Goal: Register for event/course

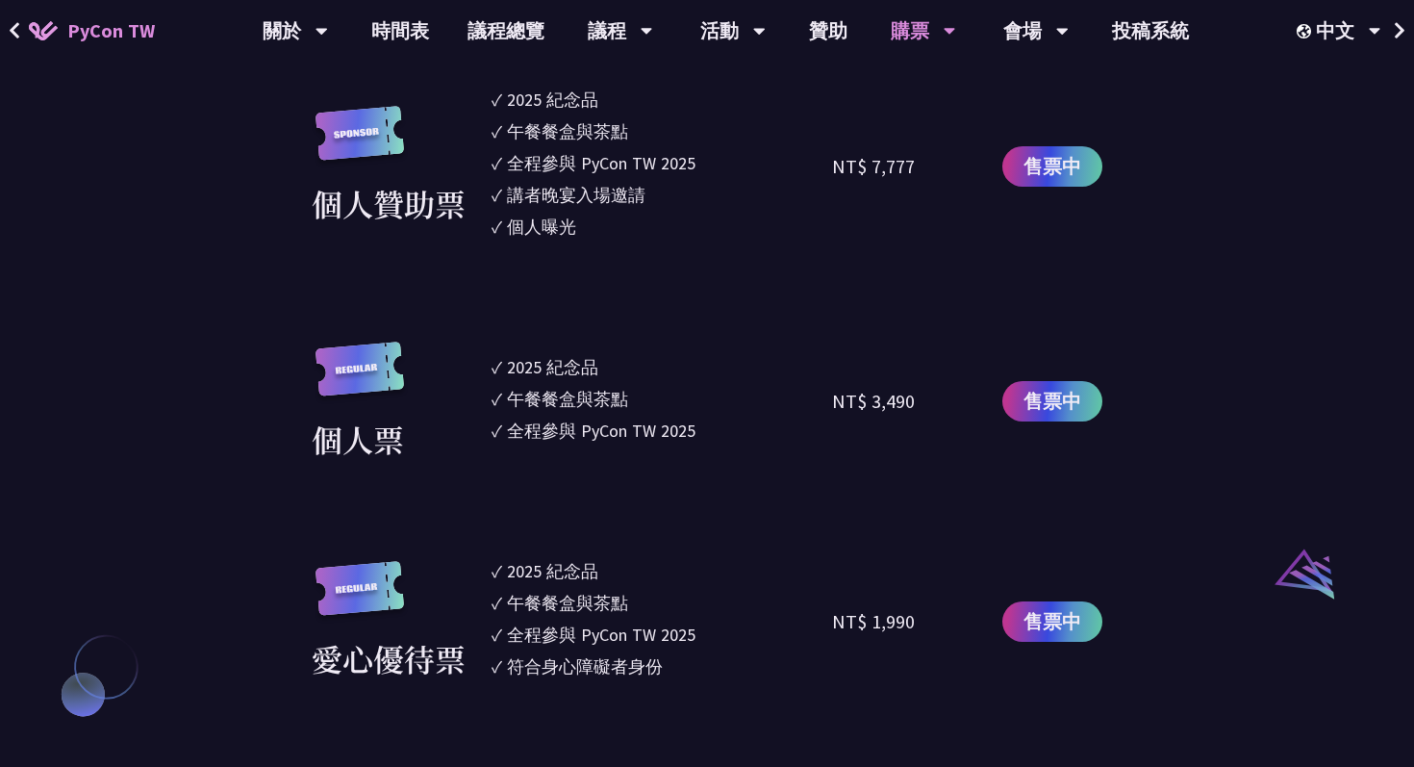
scroll to position [1665, 0]
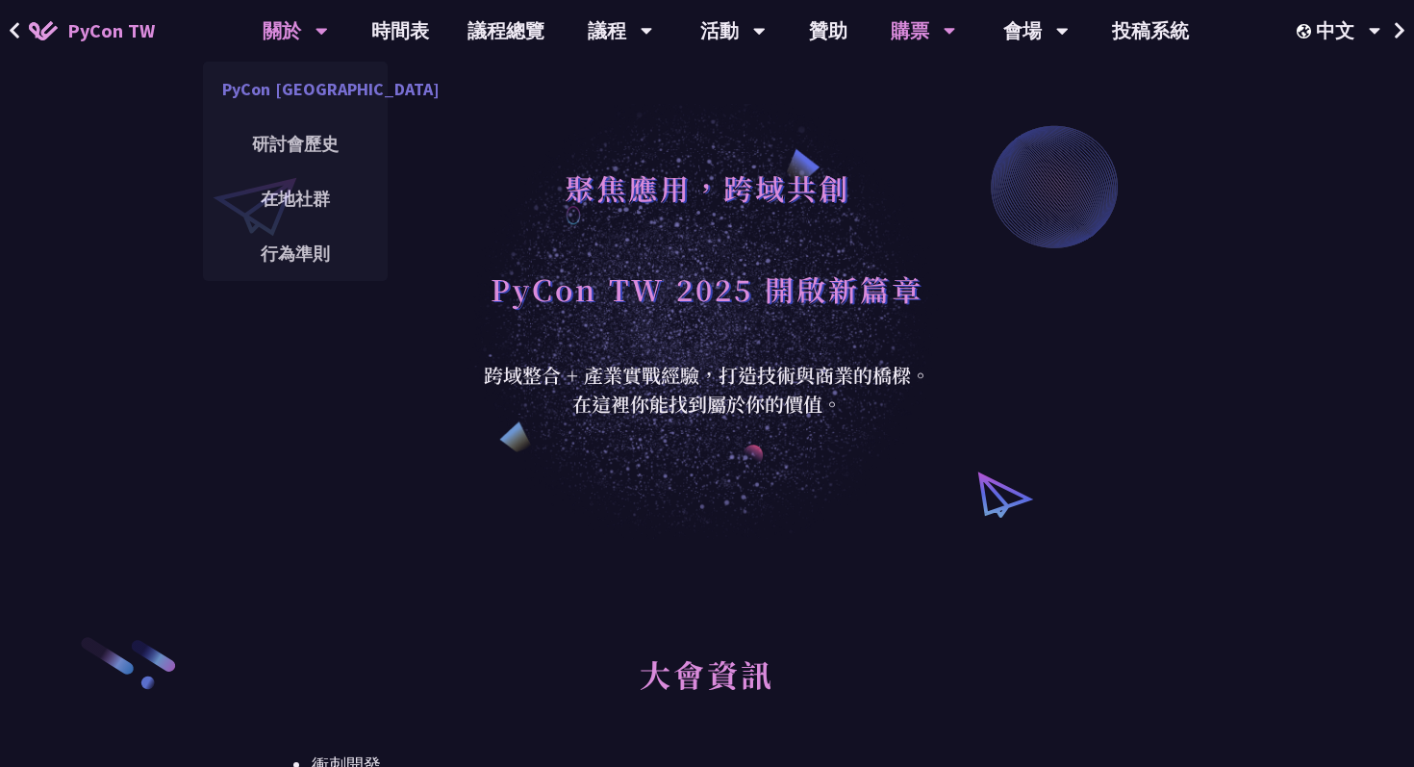
click at [275, 88] on link "PyCon [GEOGRAPHIC_DATA]" at bounding box center [295, 88] width 185 height 45
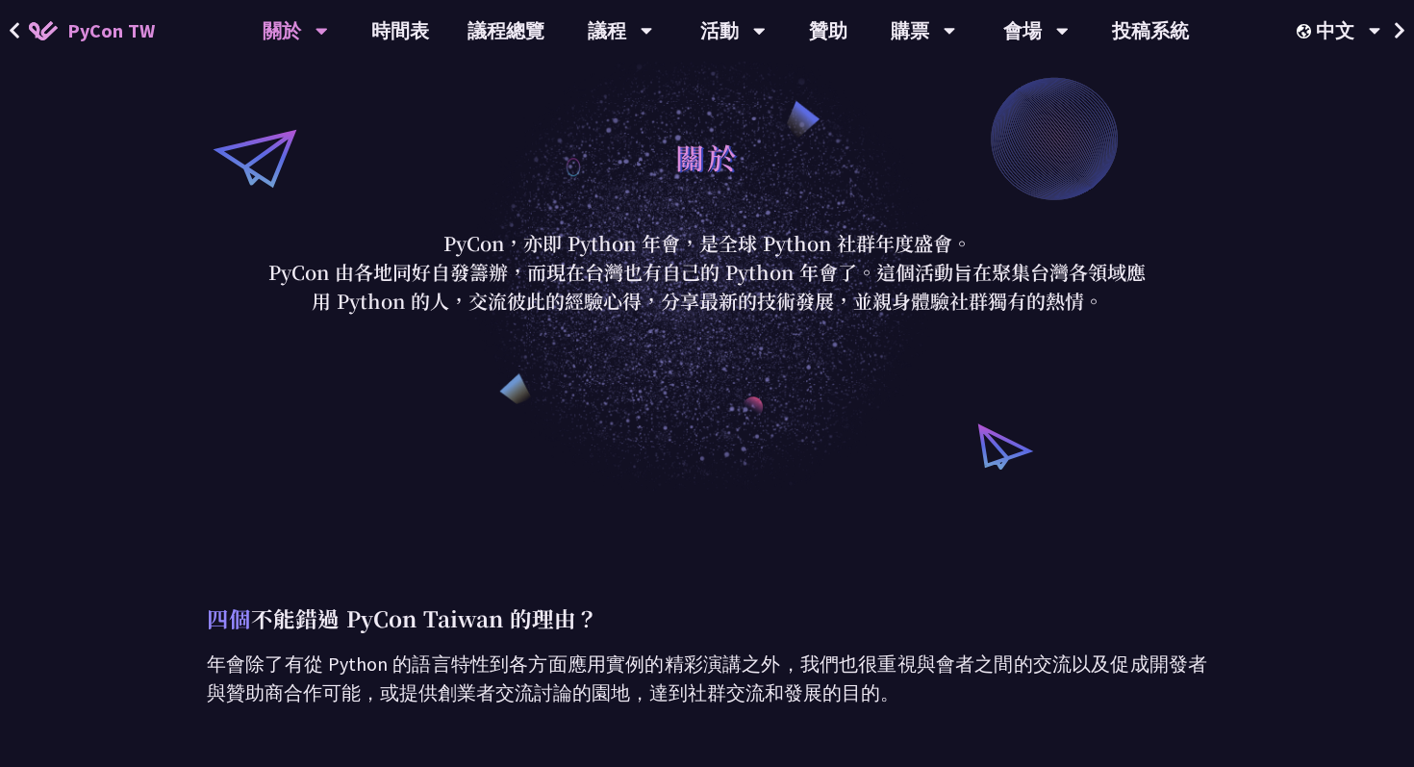
scroll to position [63, 0]
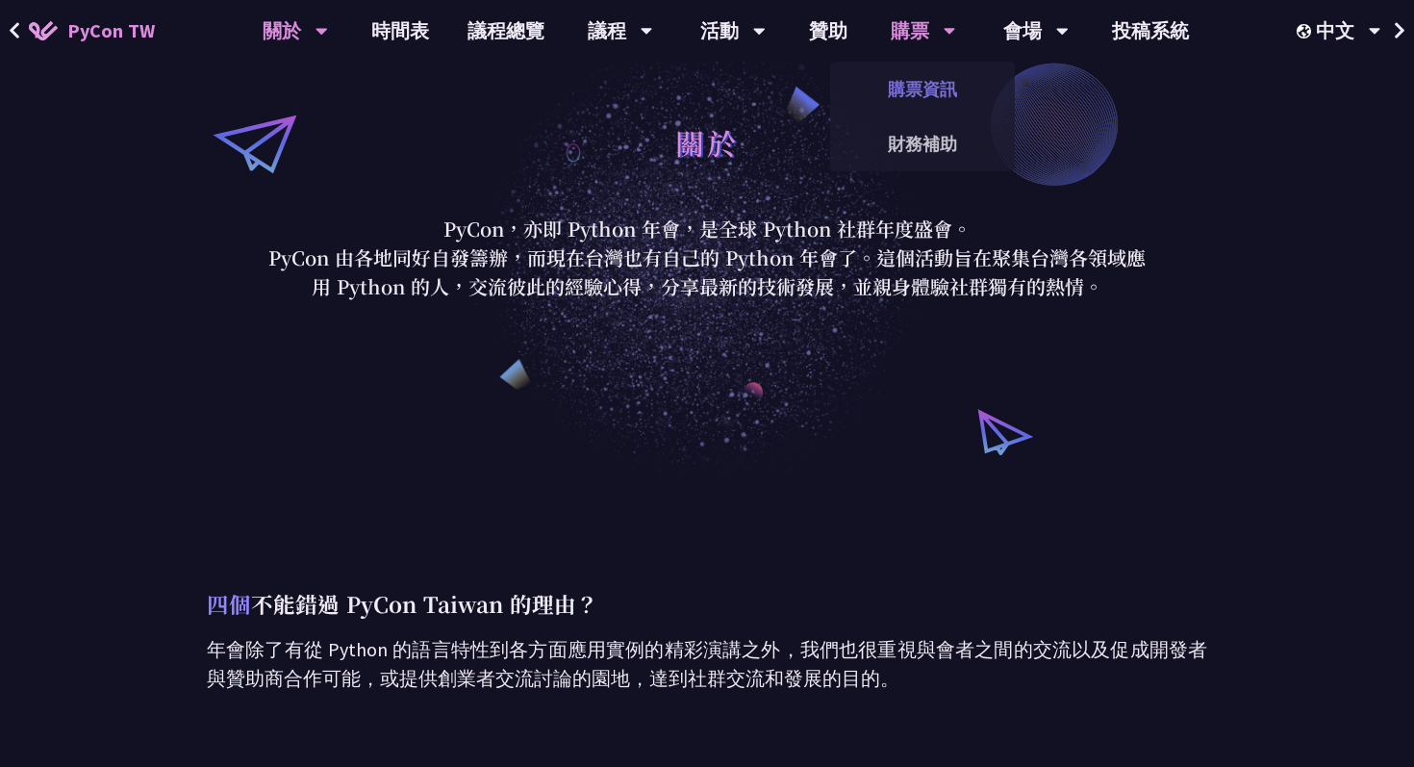
click at [894, 89] on link "購票資訊" at bounding box center [922, 88] width 185 height 45
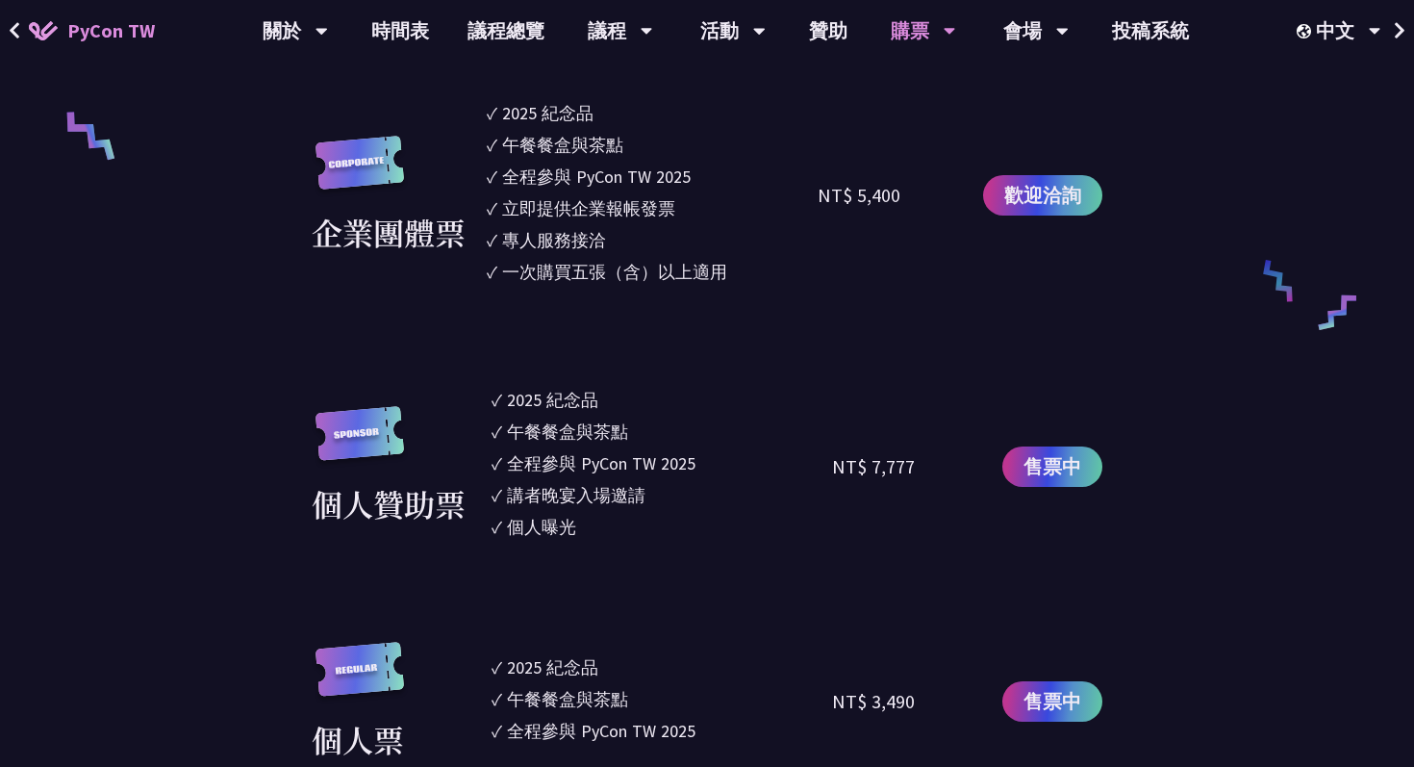
scroll to position [1403, 0]
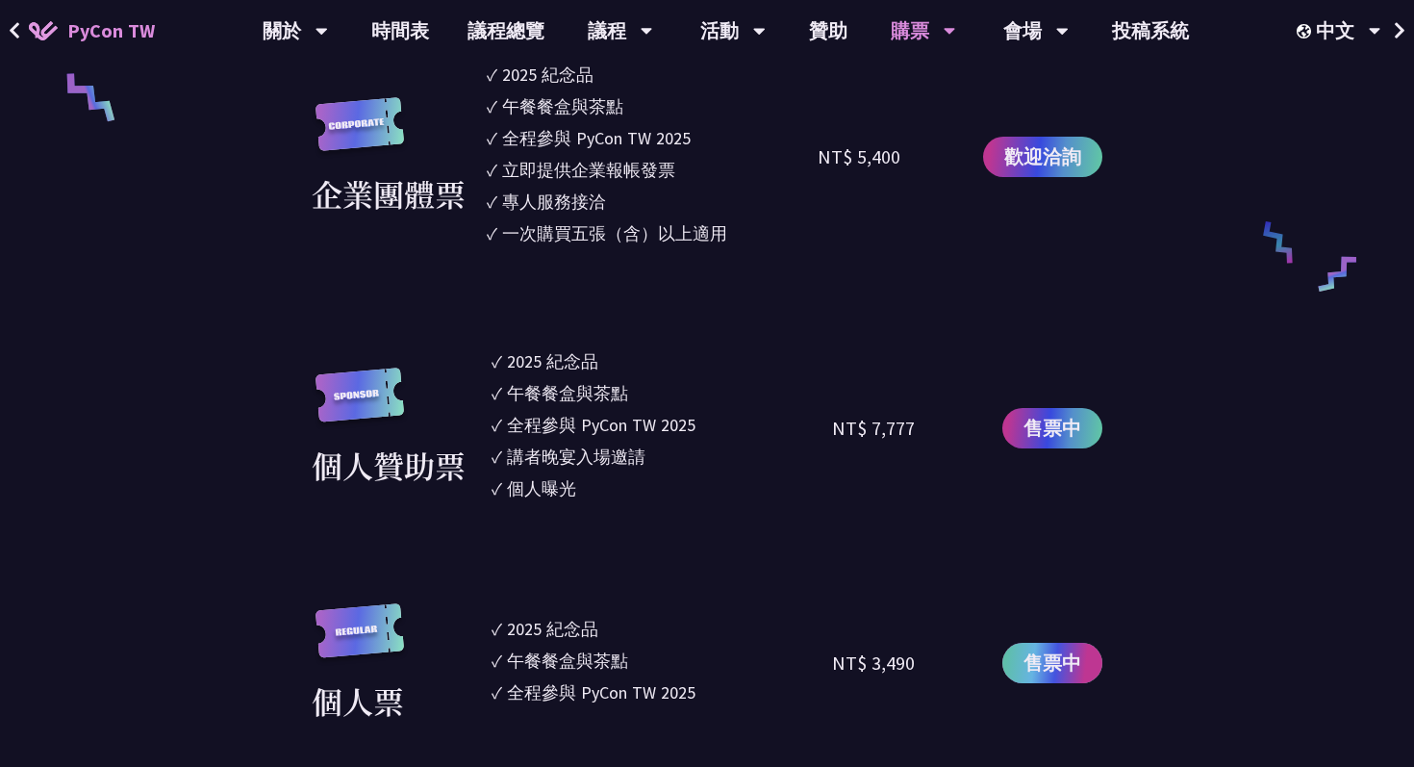
click at [1036, 667] on span "售票中" at bounding box center [1053, 662] width 58 height 29
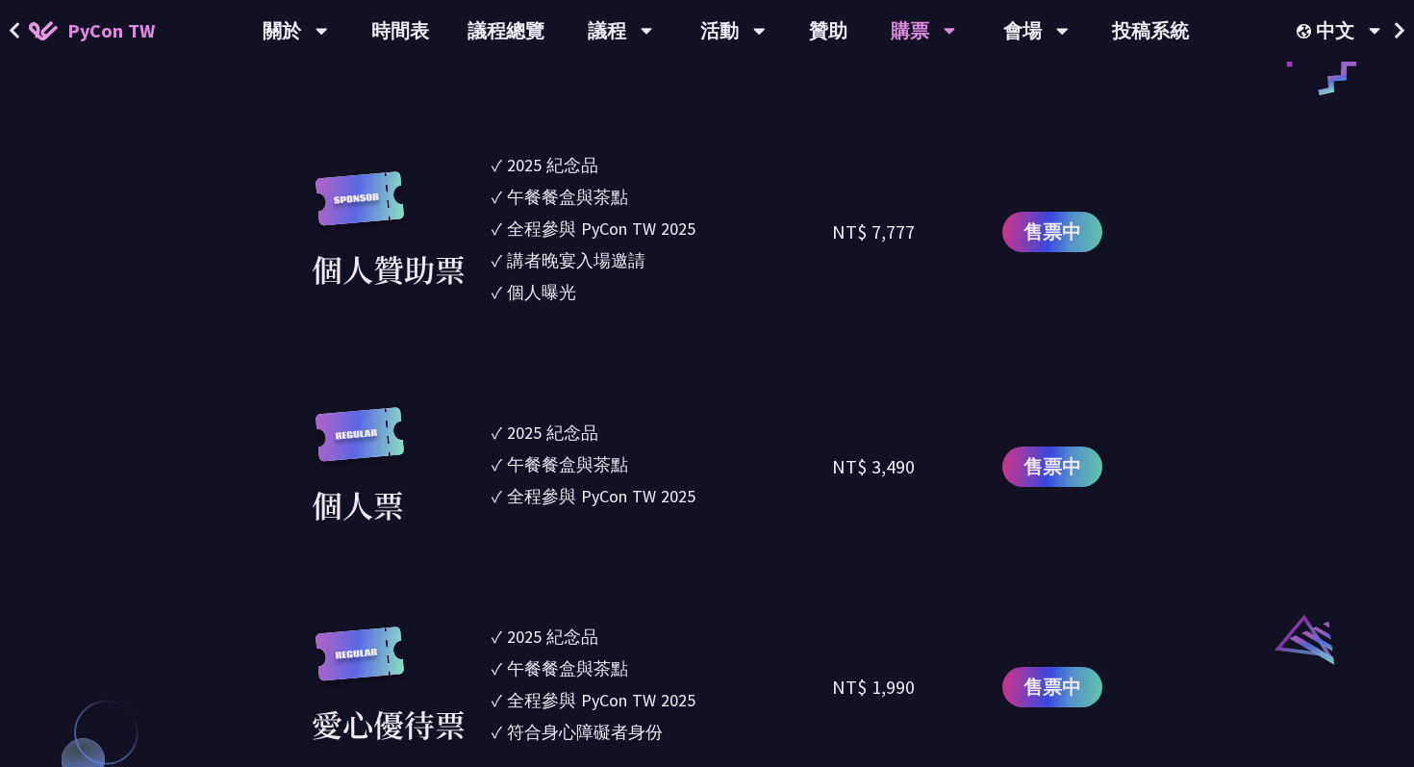
scroll to position [1625, 0]
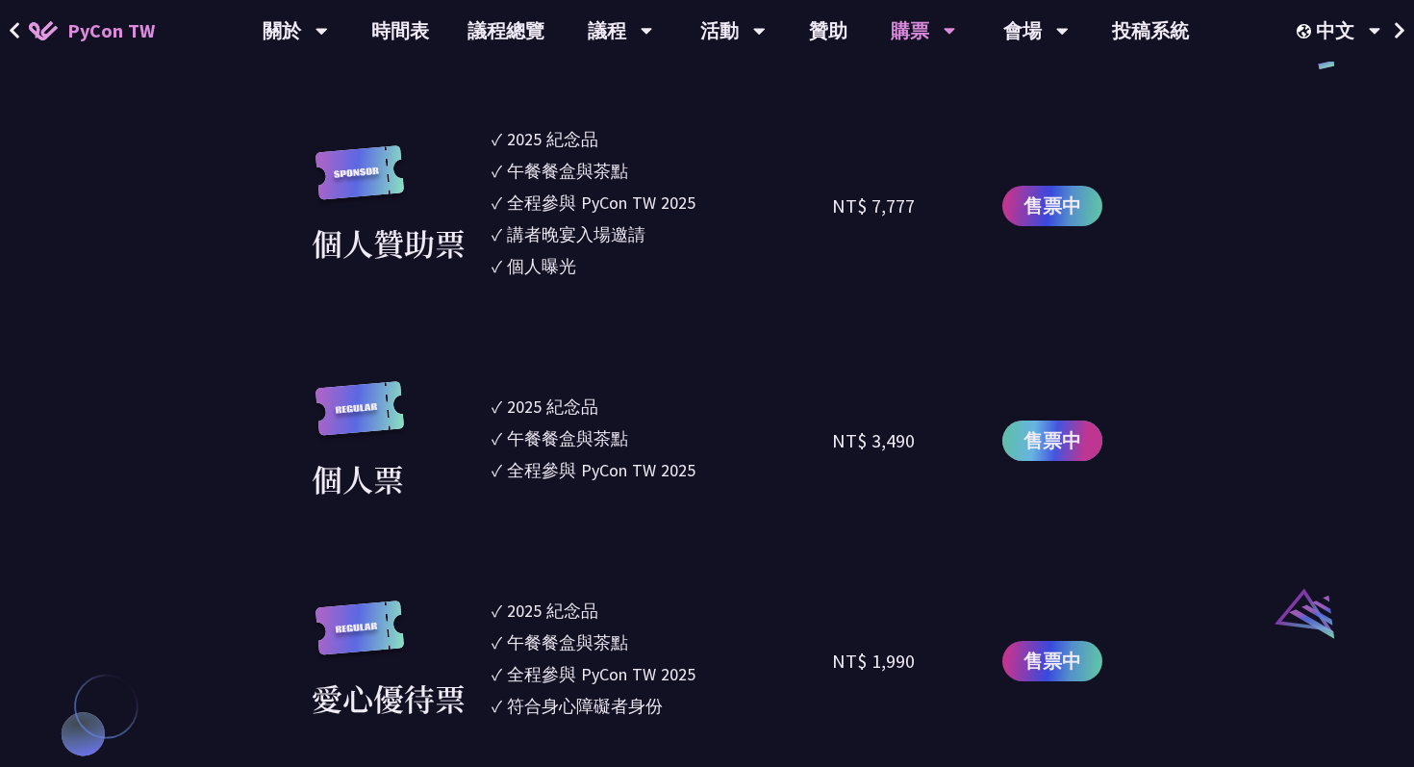
click at [1047, 452] on span "售票中" at bounding box center [1053, 440] width 58 height 29
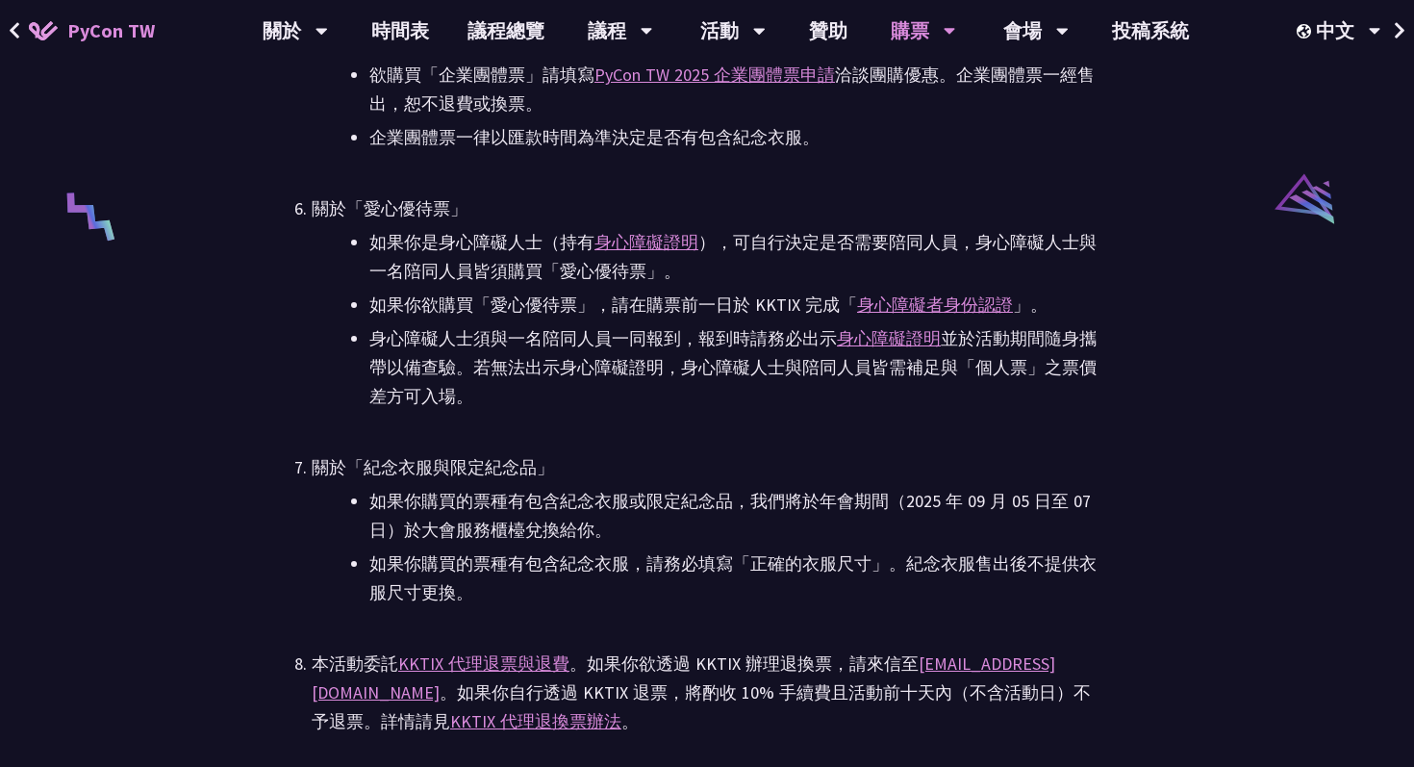
scroll to position [4086, 0]
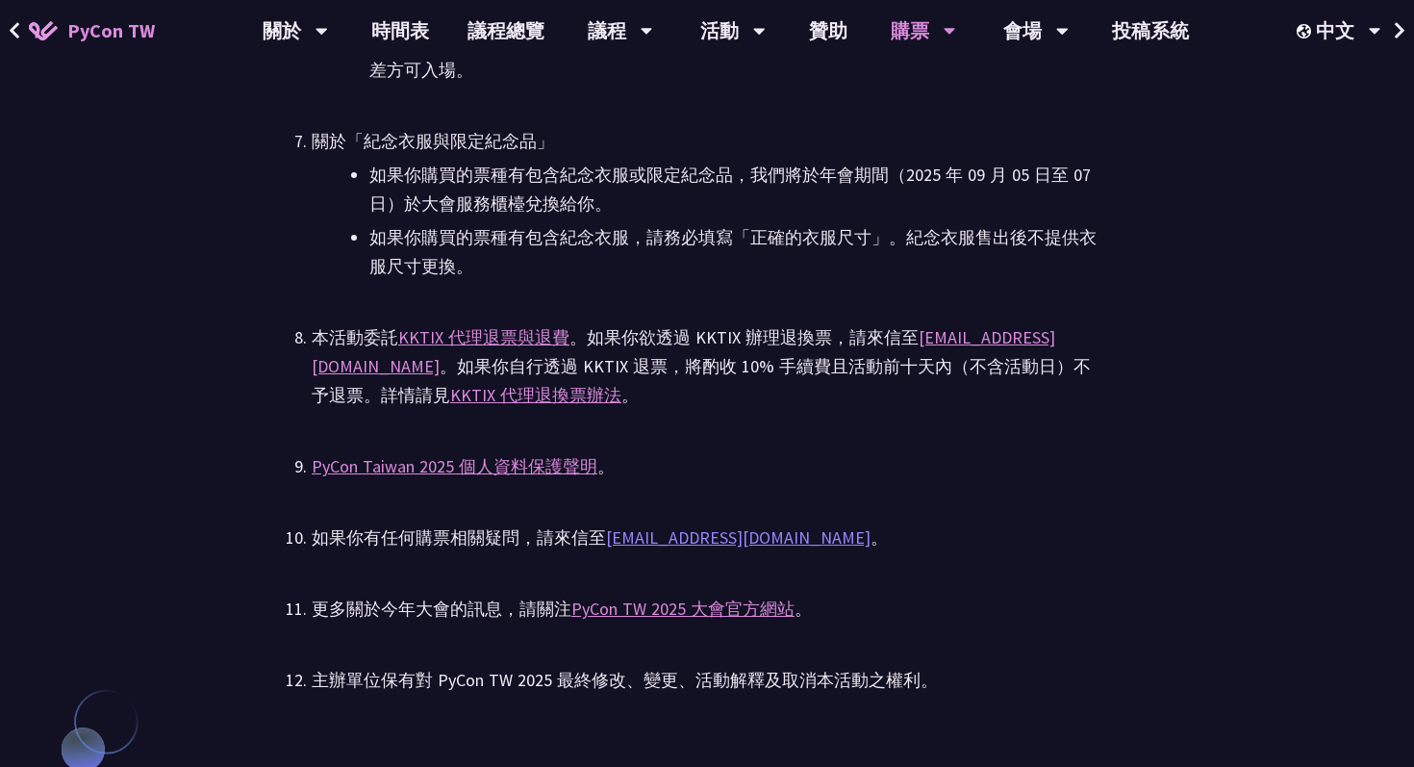
drag, startPoint x: 611, startPoint y: 520, endPoint x: 747, endPoint y: 531, distance: 136.1
drag, startPoint x: 779, startPoint y: 527, endPoint x: 611, endPoint y: 543, distance: 169.1
click at [611, 543] on div "如果你有任何購票相關疑問，請來信至 [EMAIL_ADDRESS][DOMAIN_NAME] 。" at bounding box center [707, 537] width 791 height 29
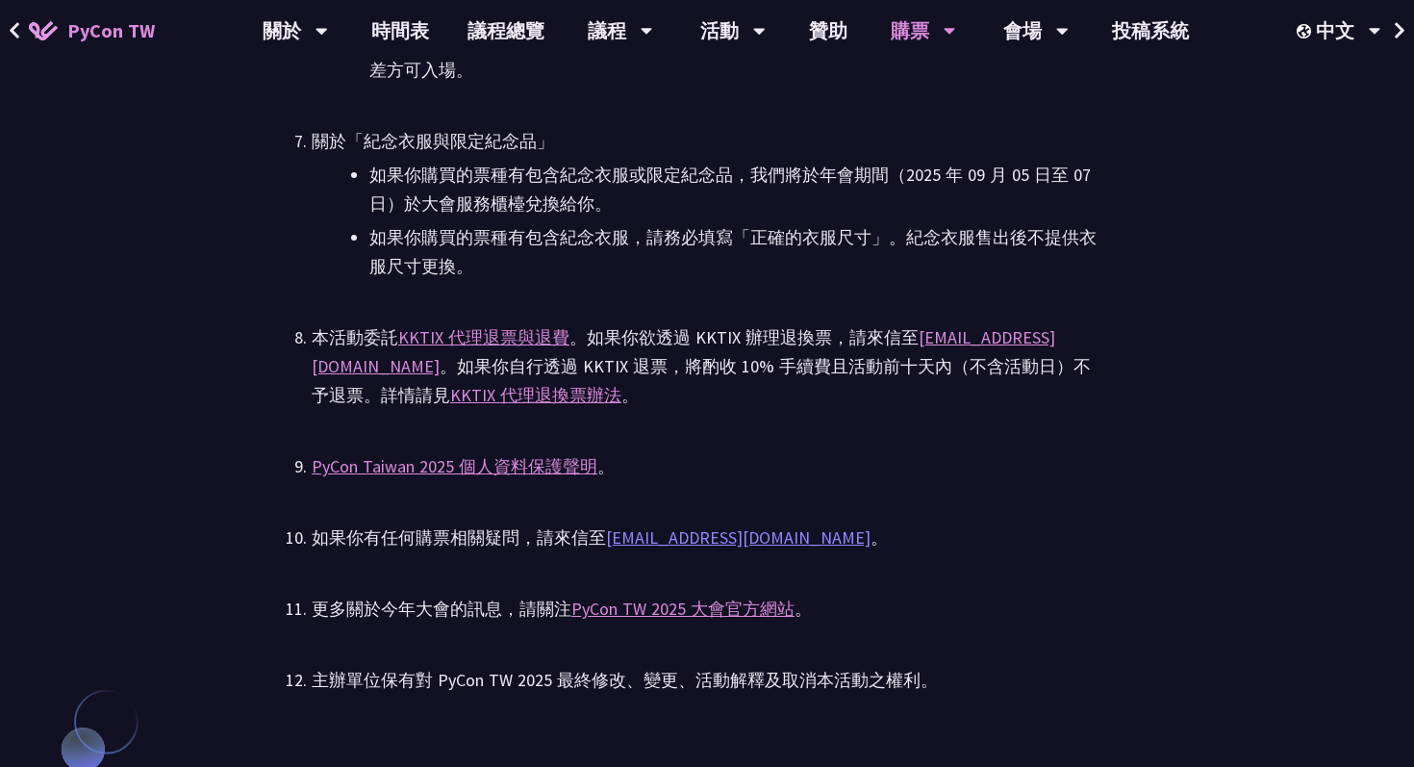
copy link "[EMAIL_ADDRESS][DOMAIN_NAME]"
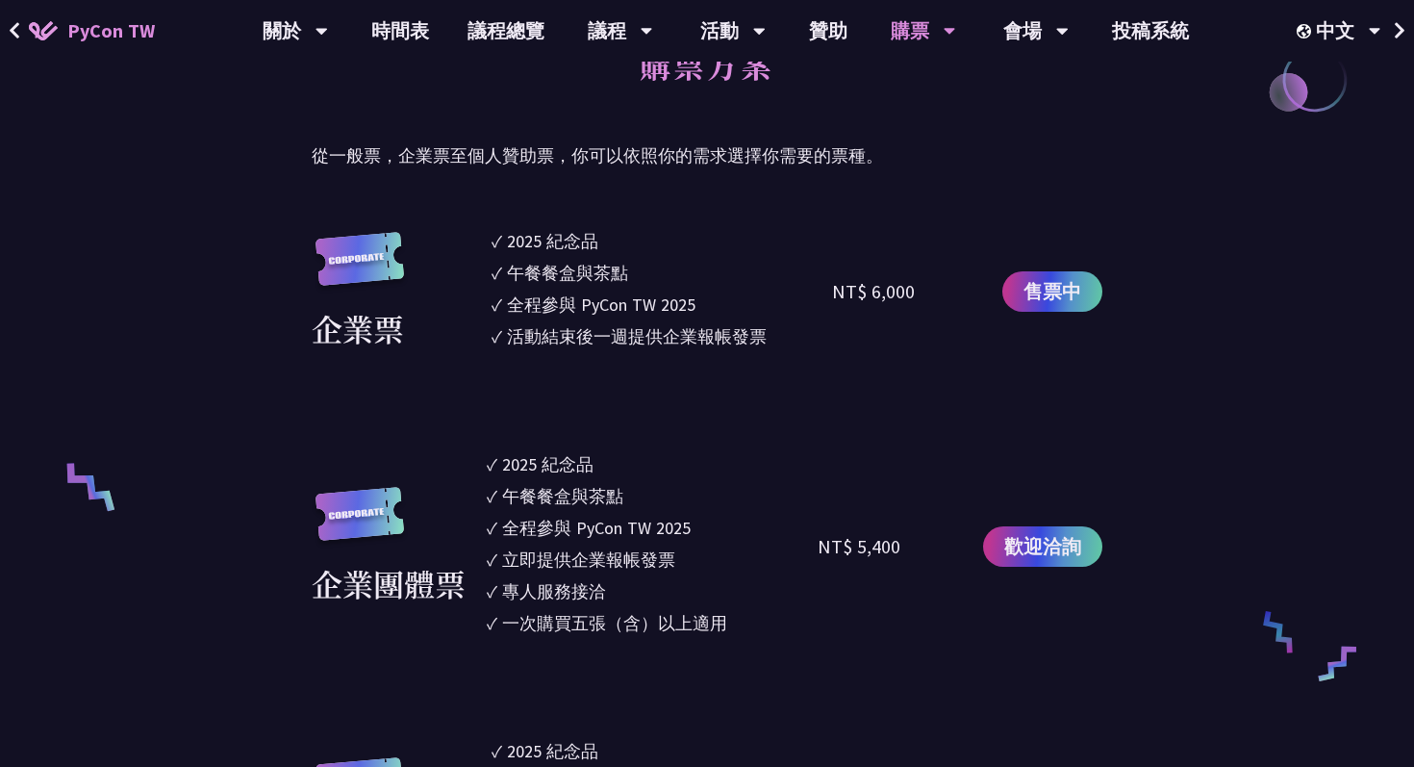
scroll to position [1014, 0]
click at [1029, 551] on span "歡迎洽詢" at bounding box center [1042, 545] width 77 height 29
click at [1048, 294] on span "售票中" at bounding box center [1053, 290] width 58 height 29
